Goal: Transaction & Acquisition: Purchase product/service

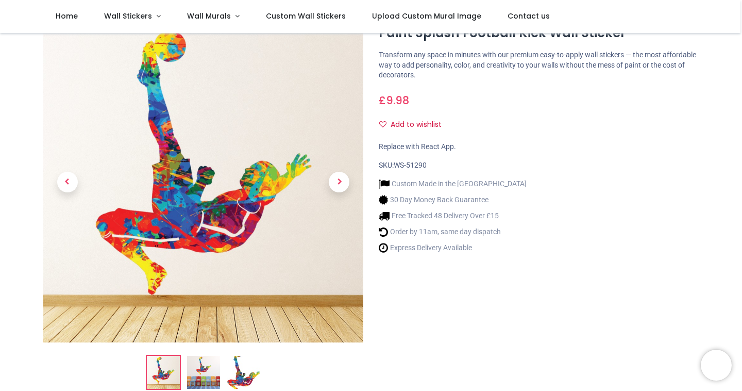
scroll to position [38, 0]
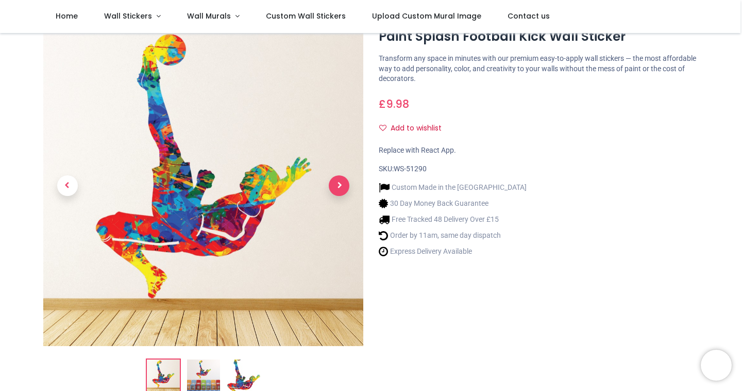
click at [340, 188] on span "Next" at bounding box center [339, 185] width 21 height 21
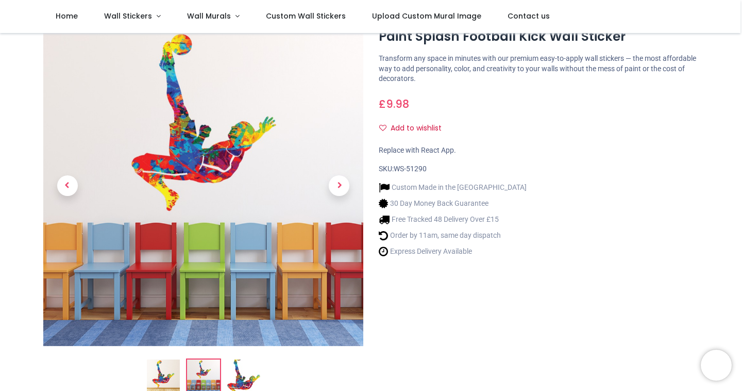
click at [203, 359] on img at bounding box center [203, 375] width 33 height 33
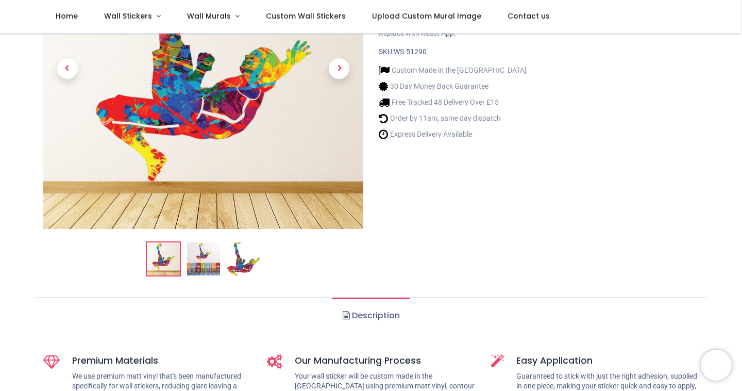
scroll to position [198, 0]
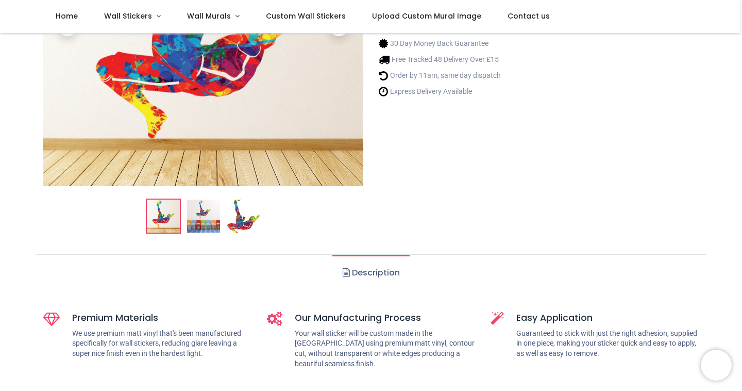
click at [207, 219] on img at bounding box center [203, 215] width 33 height 33
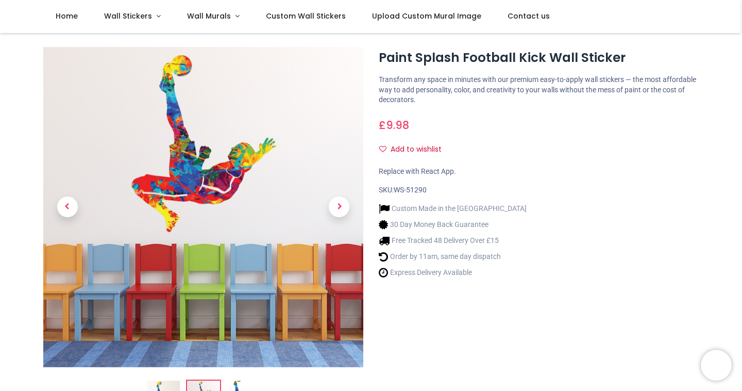
scroll to position [0, 0]
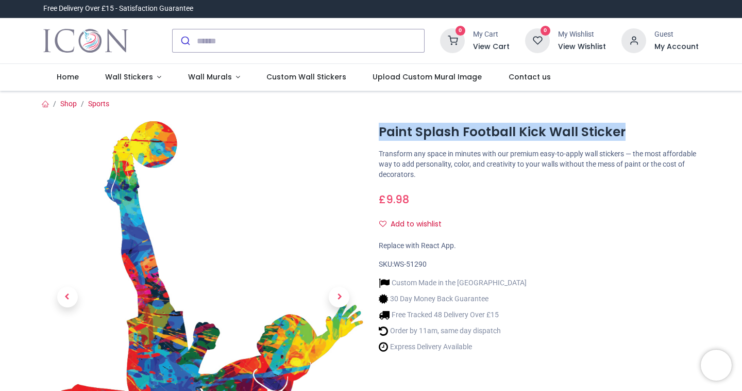
drag, startPoint x: 374, startPoint y: 131, endPoint x: 657, endPoint y: 135, distance: 282.4
click at [657, 135] on div "Paint Splash Football Kick Wall Sticker [URL][DOMAIN_NAME] [URL][DOMAIN_NAME] T…" at bounding box center [538, 324] width 335 height 407
copy h1 "Paint Splash Football Kick Wall Sticker"
